Goal: Task Accomplishment & Management: Manage account settings

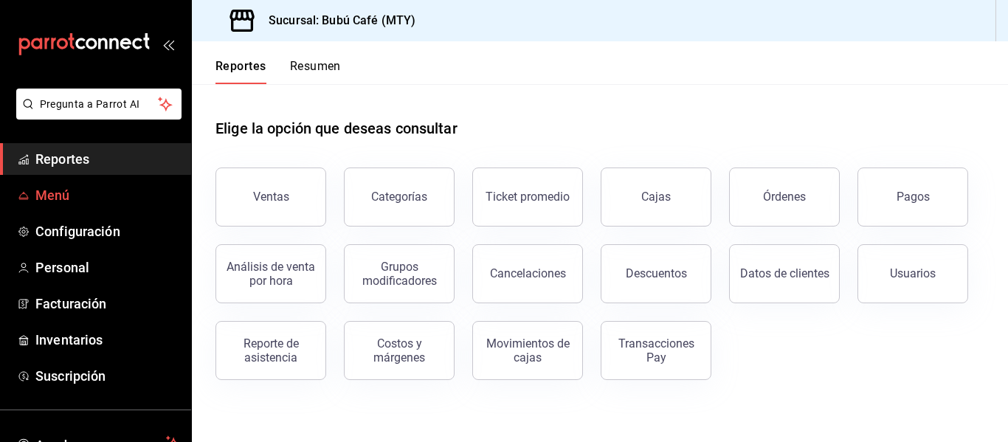
click at [58, 192] on span "Menú" at bounding box center [107, 195] width 144 height 20
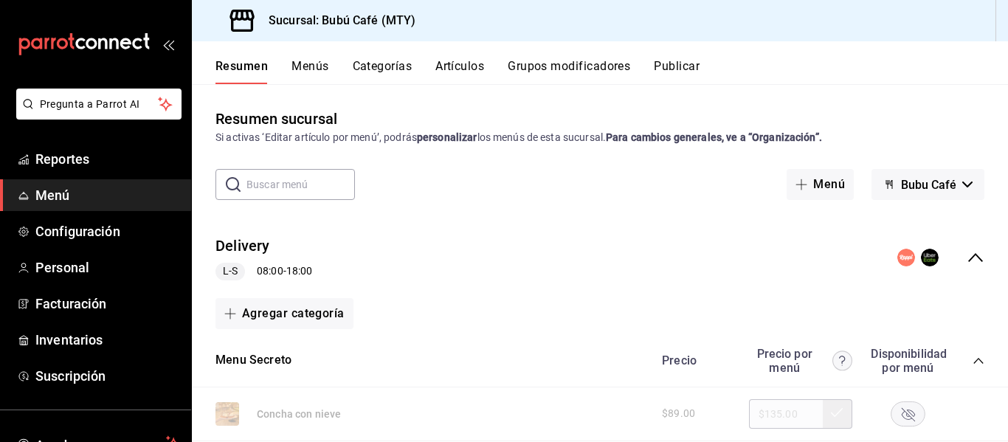
click at [229, 274] on span "L-S" at bounding box center [230, 270] width 27 height 15
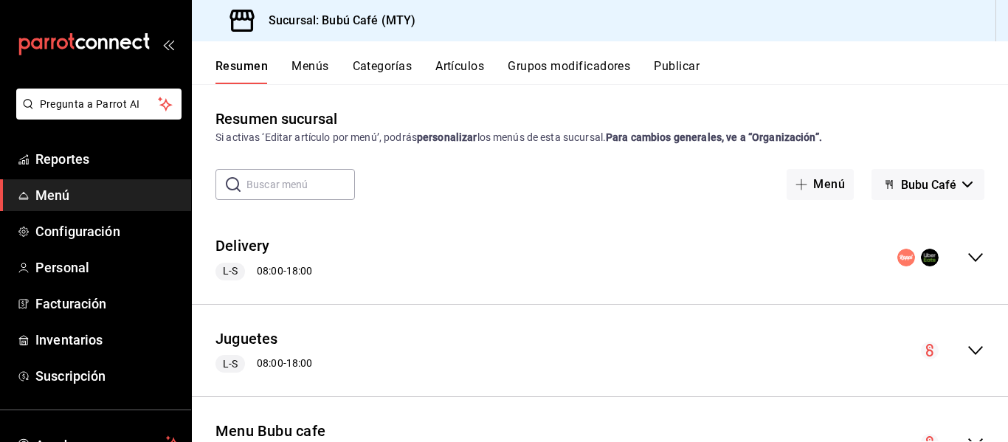
click at [925, 179] on span "Bubu Café" at bounding box center [928, 185] width 55 height 14
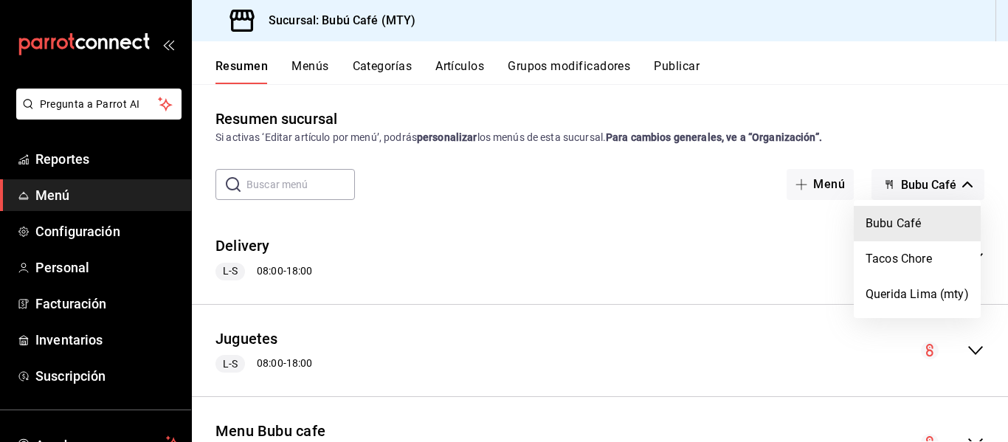
click at [893, 213] on li "Bubu Café" at bounding box center [916, 223] width 127 height 35
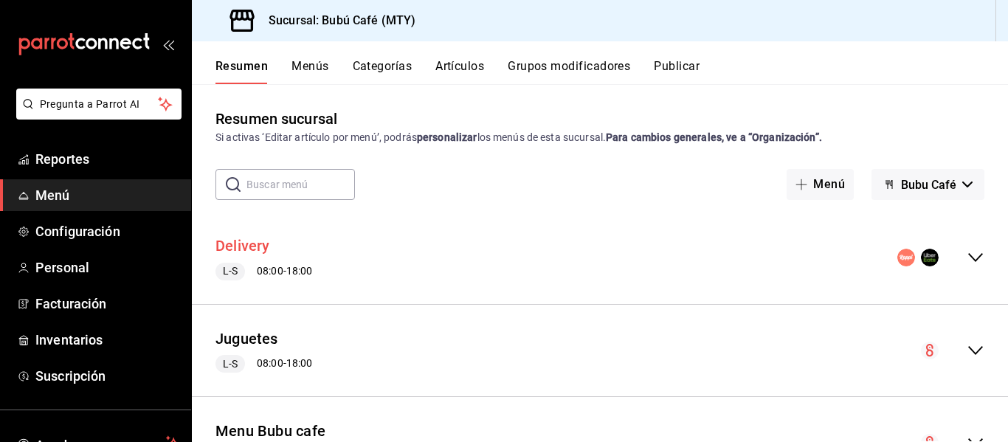
click at [252, 243] on button "Delivery" at bounding box center [242, 245] width 55 height 21
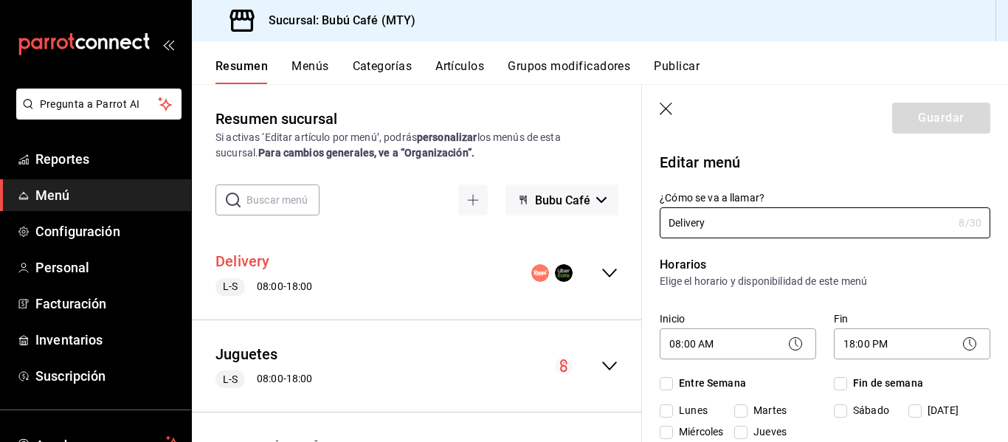
checkbox input "true"
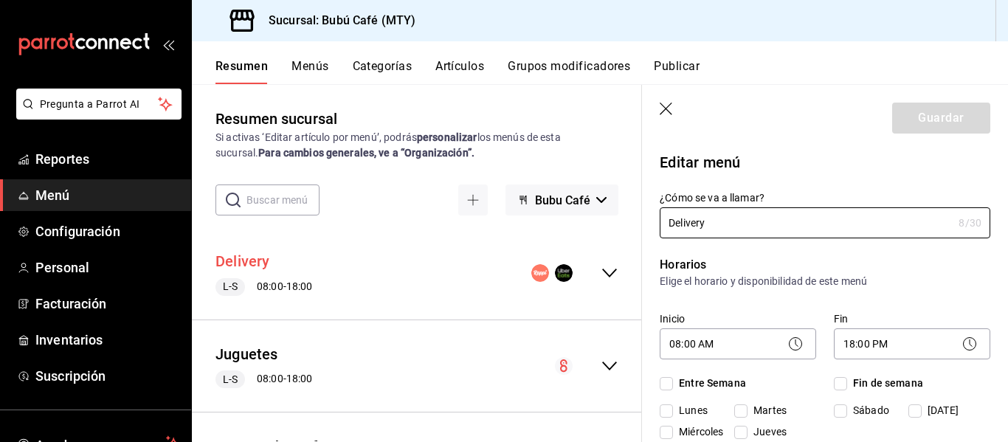
checkbox input "true"
click at [600, 271] on icon "collapse-menu-row" at bounding box center [609, 273] width 18 height 18
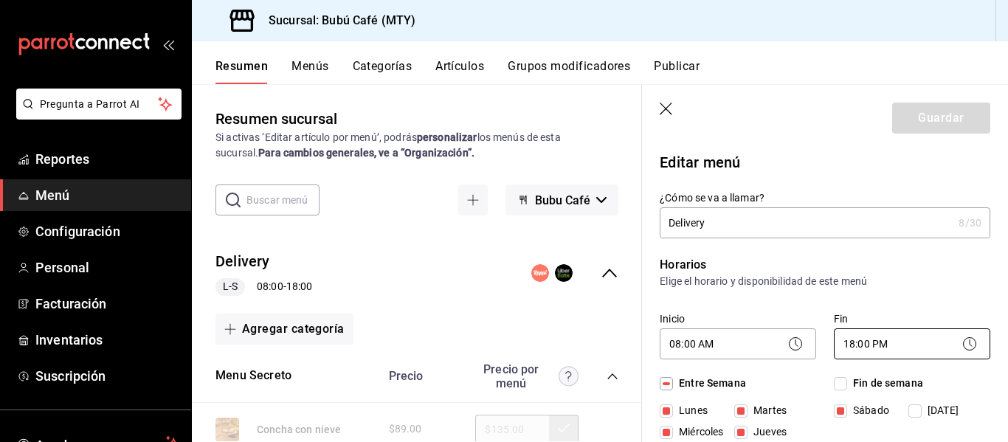
click at [868, 339] on body "Pregunta a Parrot AI Reportes Menú Configuración Personal Facturación Inventari…" at bounding box center [504, 221] width 1008 height 442
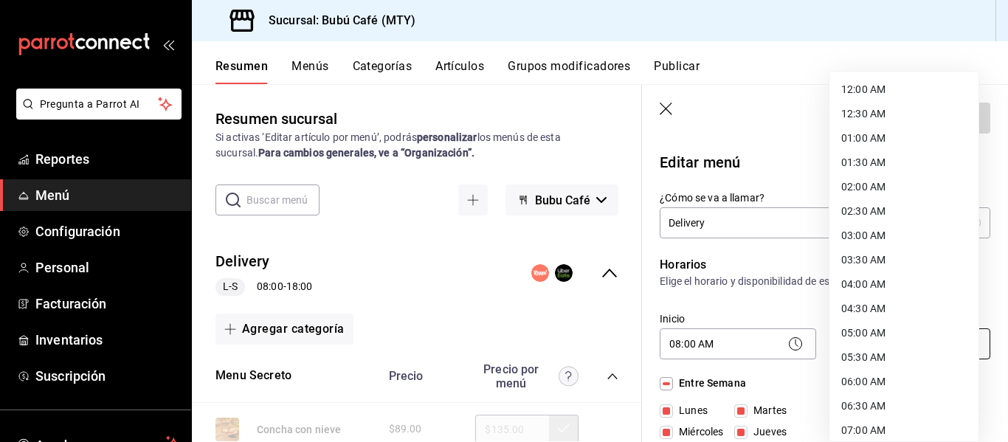
scroll to position [710, 0]
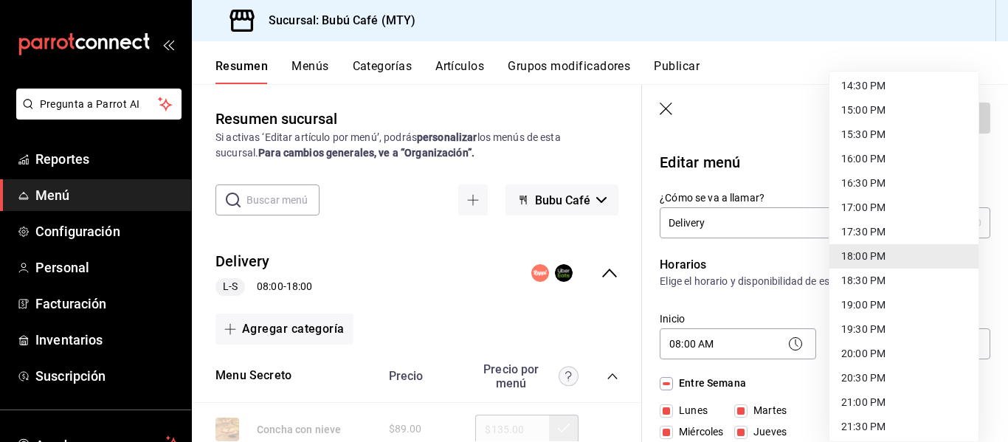
click at [861, 352] on li "20:00 PM" at bounding box center [903, 353] width 149 height 24
type input "20:00"
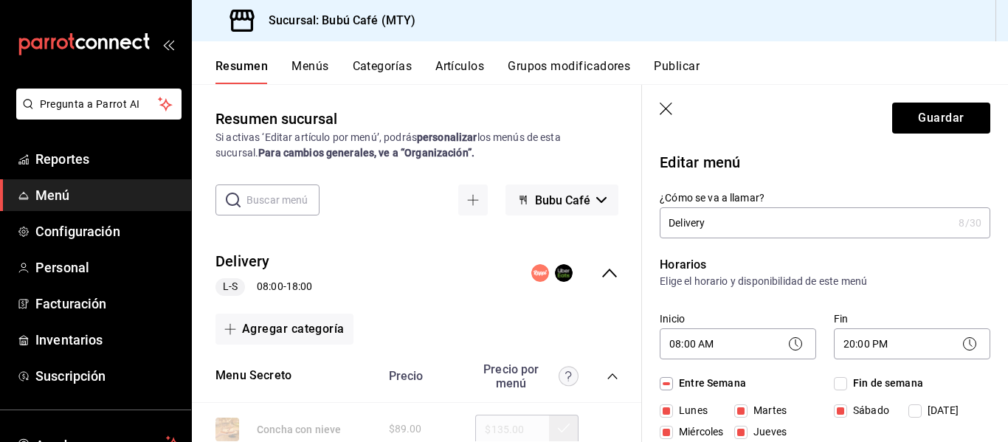
click at [960, 345] on icon at bounding box center [969, 344] width 18 height 18
click at [929, 114] on button "Guardar" at bounding box center [941, 118] width 98 height 31
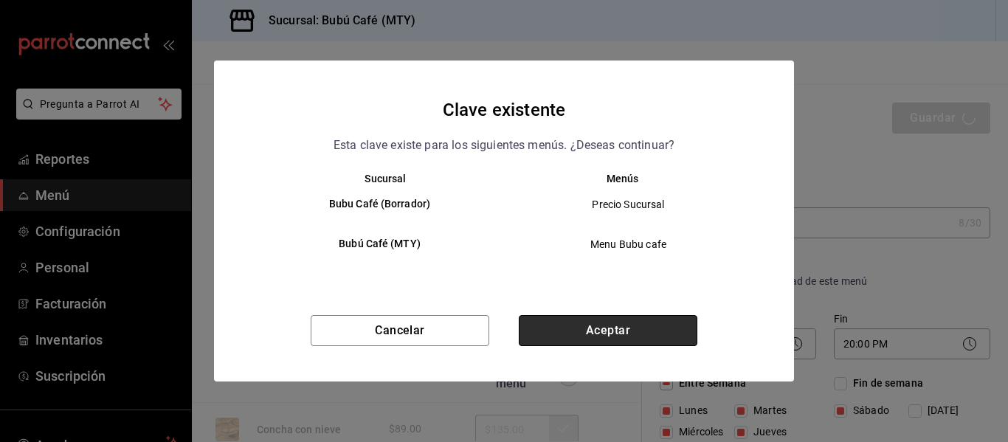
click at [567, 317] on button "Aceptar" at bounding box center [608, 330] width 178 height 31
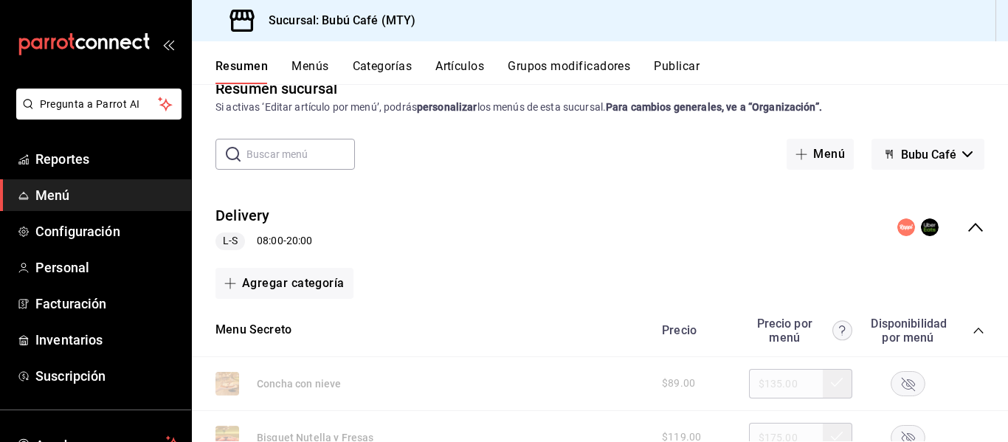
scroll to position [30, 0]
click at [811, 150] on button "Menú" at bounding box center [819, 154] width 67 height 31
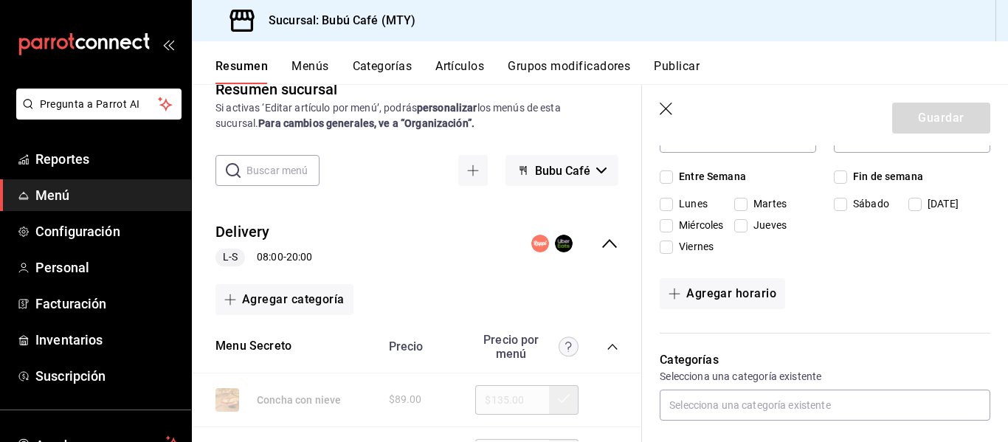
scroll to position [236, 0]
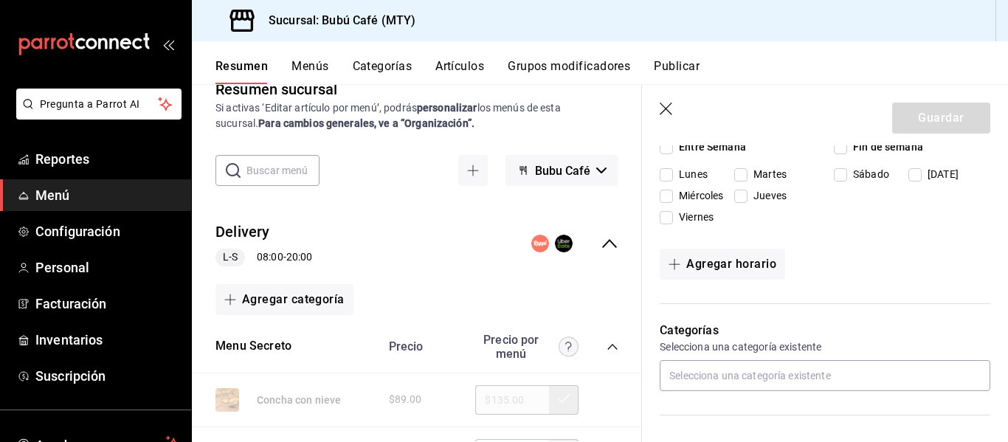
click at [386, 218] on div "Delivery L-S 08:00 - 20:00" at bounding box center [417, 243] width 450 height 69
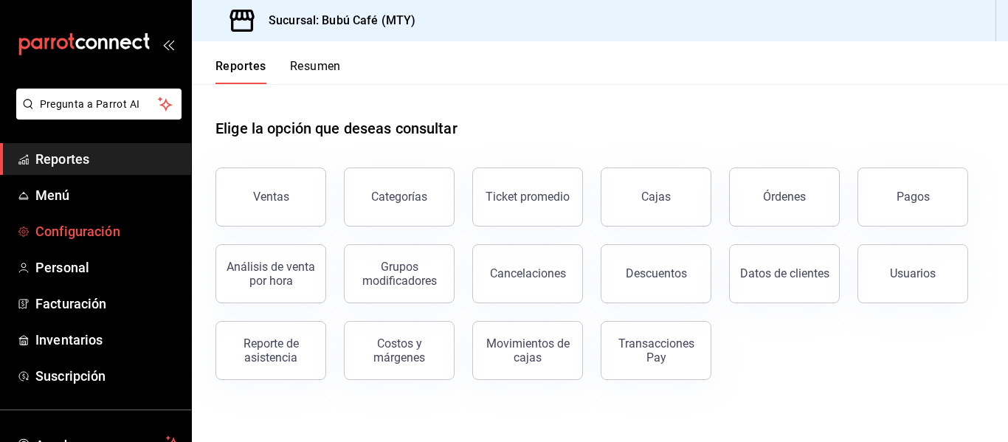
click at [55, 227] on span "Configuración" at bounding box center [107, 231] width 144 height 20
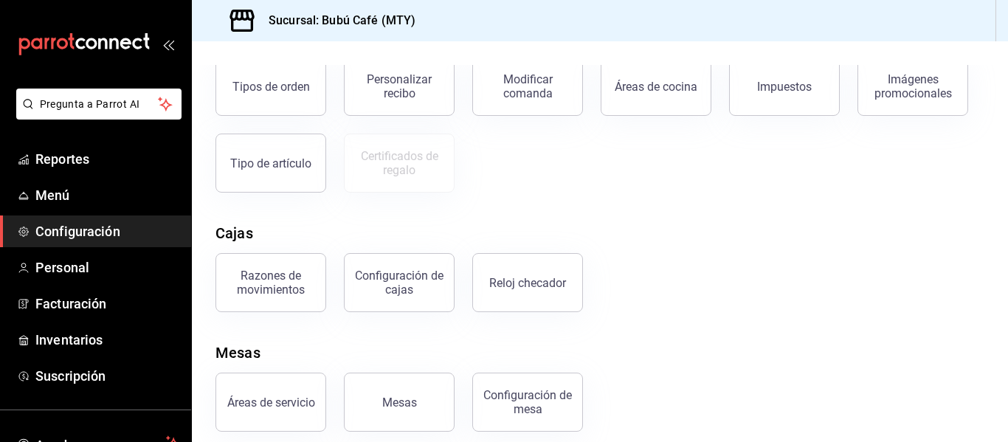
scroll to position [306, 0]
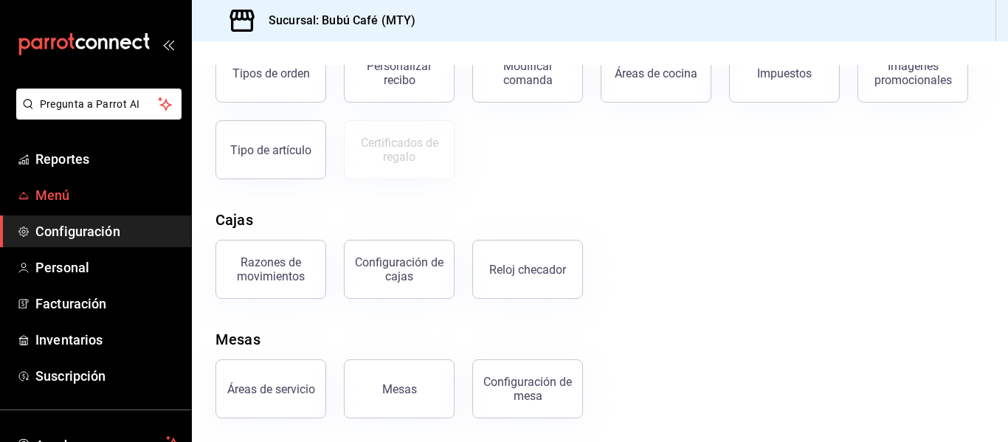
click at [52, 193] on span "Menú" at bounding box center [107, 195] width 144 height 20
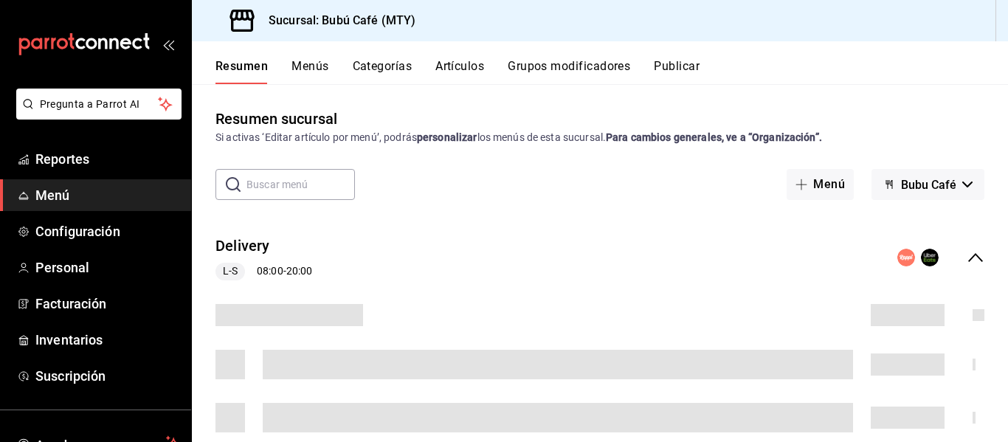
click at [52, 193] on span "Menú" at bounding box center [107, 195] width 144 height 20
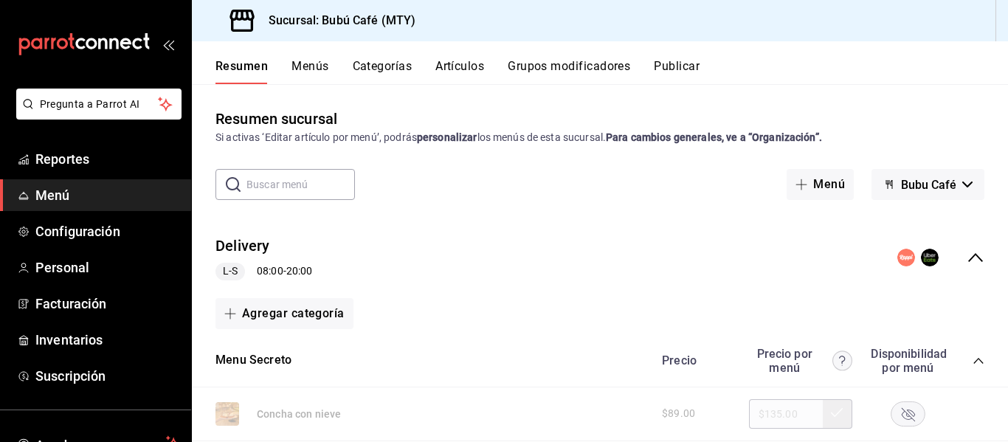
click at [968, 256] on icon "collapse-menu-row" at bounding box center [975, 257] width 15 height 9
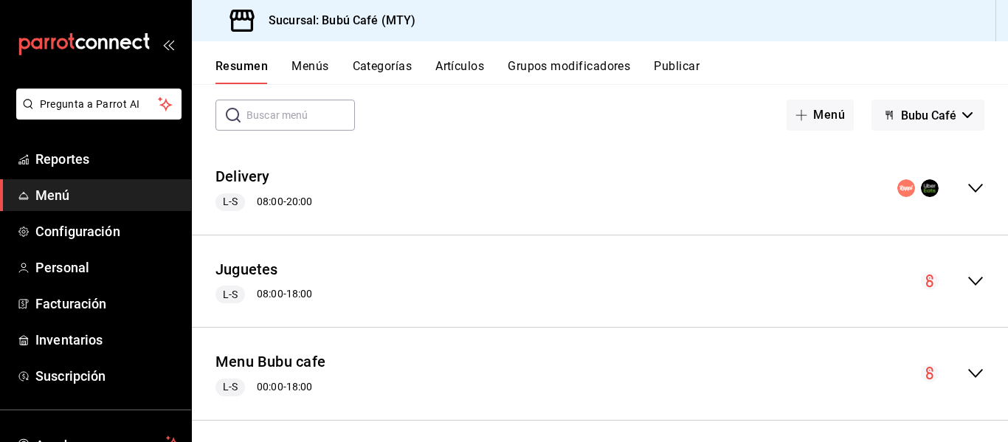
scroll to position [78, 0]
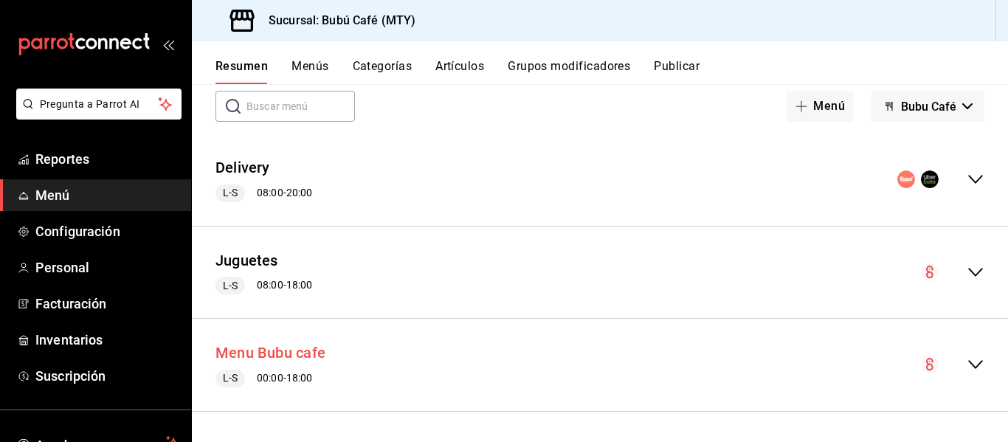
click at [297, 353] on button "Menu Bubu cafe" at bounding box center [270, 352] width 110 height 21
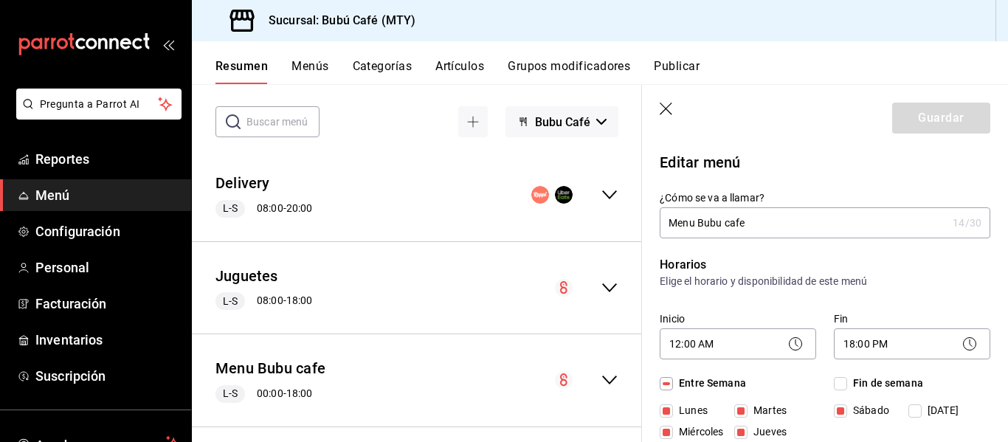
click at [960, 347] on icon at bounding box center [969, 344] width 18 height 18
click at [960, 340] on icon at bounding box center [969, 344] width 18 height 18
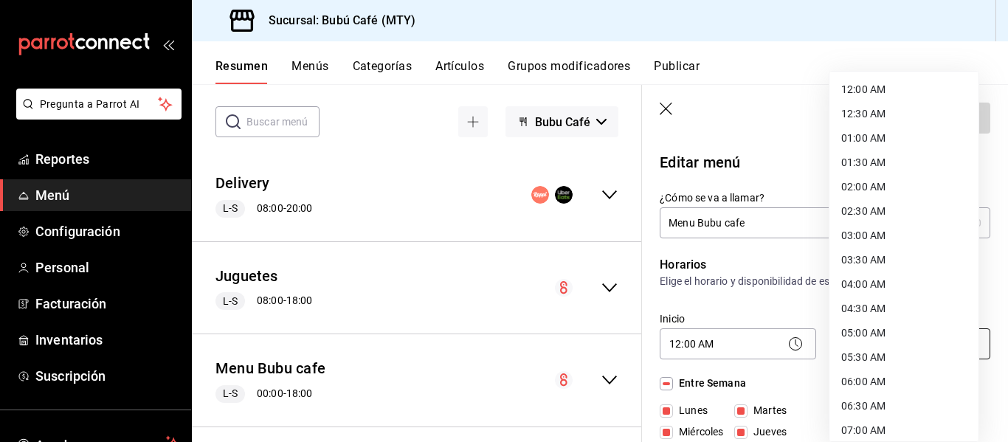
click at [881, 339] on body "Pregunta a Parrot AI Reportes Menú Configuración Personal Facturación Inventari…" at bounding box center [504, 221] width 1008 height 442
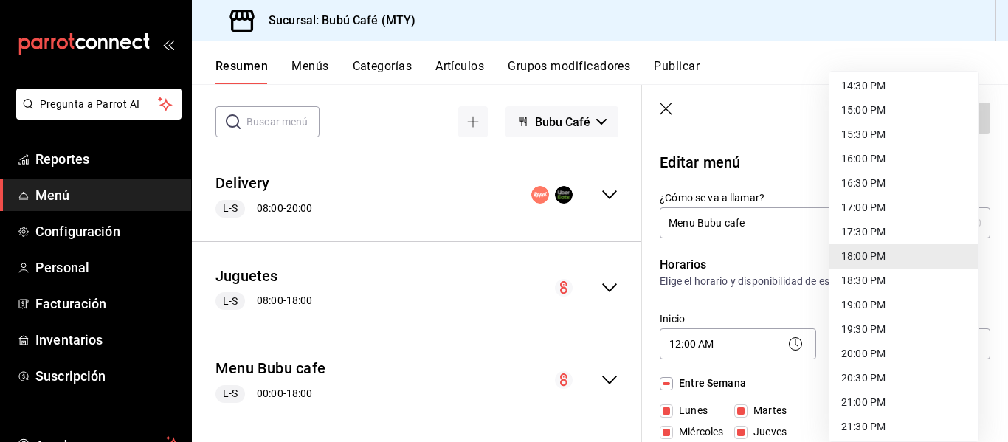
click at [853, 350] on li "20:00 PM" at bounding box center [903, 353] width 149 height 24
type input "20:00"
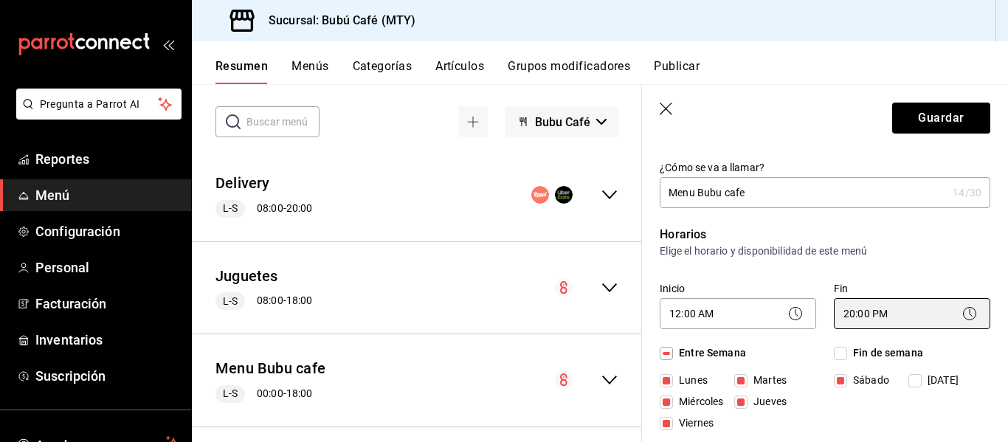
scroll to position [59, 0]
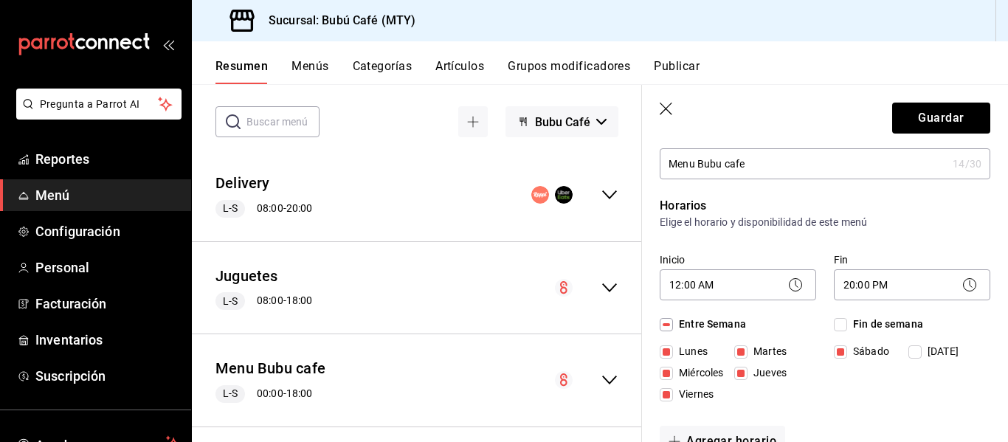
click at [910, 348] on input "[DATE]" at bounding box center [914, 351] width 13 height 13
checkbox input "true"
click at [930, 111] on button "Guardar" at bounding box center [941, 118] width 98 height 31
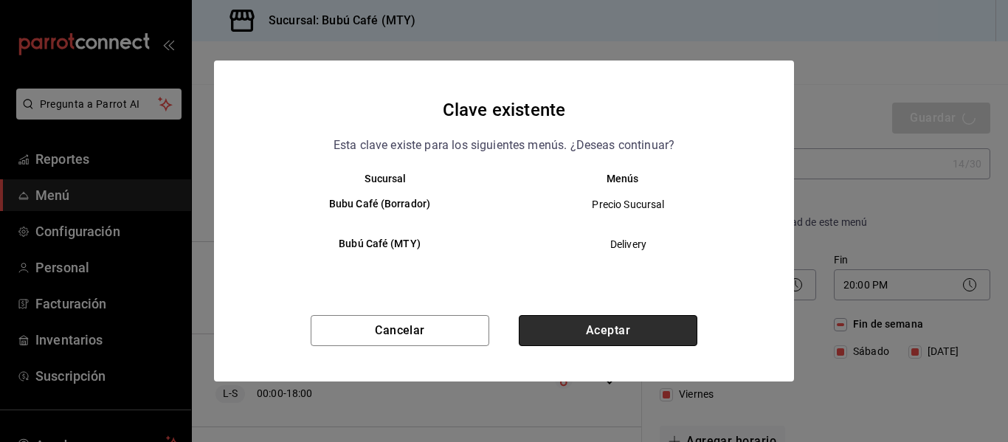
click at [656, 329] on button "Aceptar" at bounding box center [608, 330] width 178 height 31
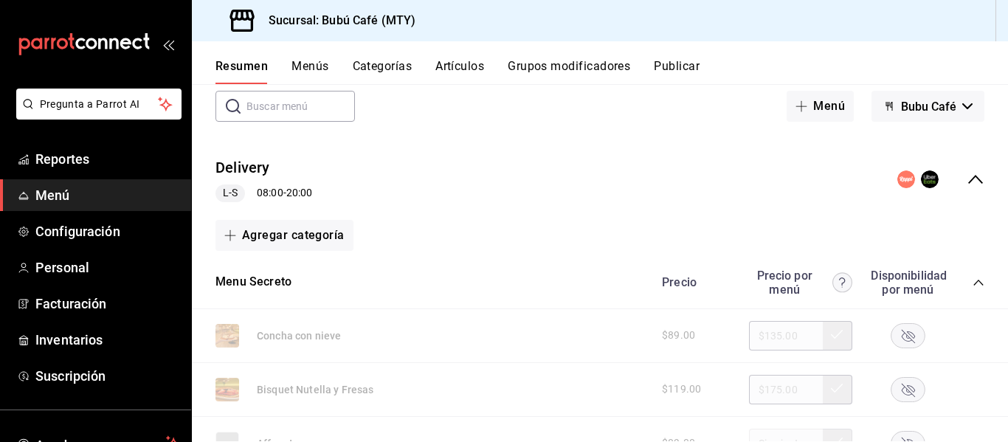
click at [308, 66] on button "Menús" at bounding box center [309, 71] width 37 height 25
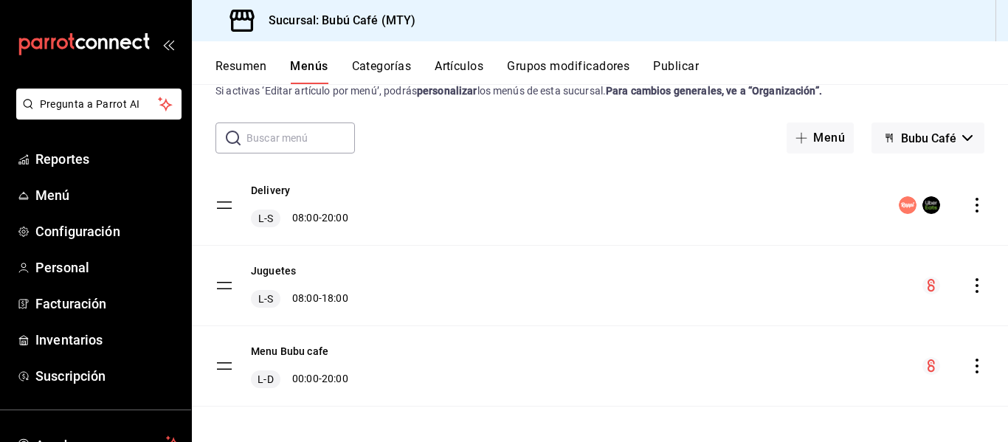
scroll to position [53, 0]
